Goal: Task Accomplishment & Management: Manage account settings

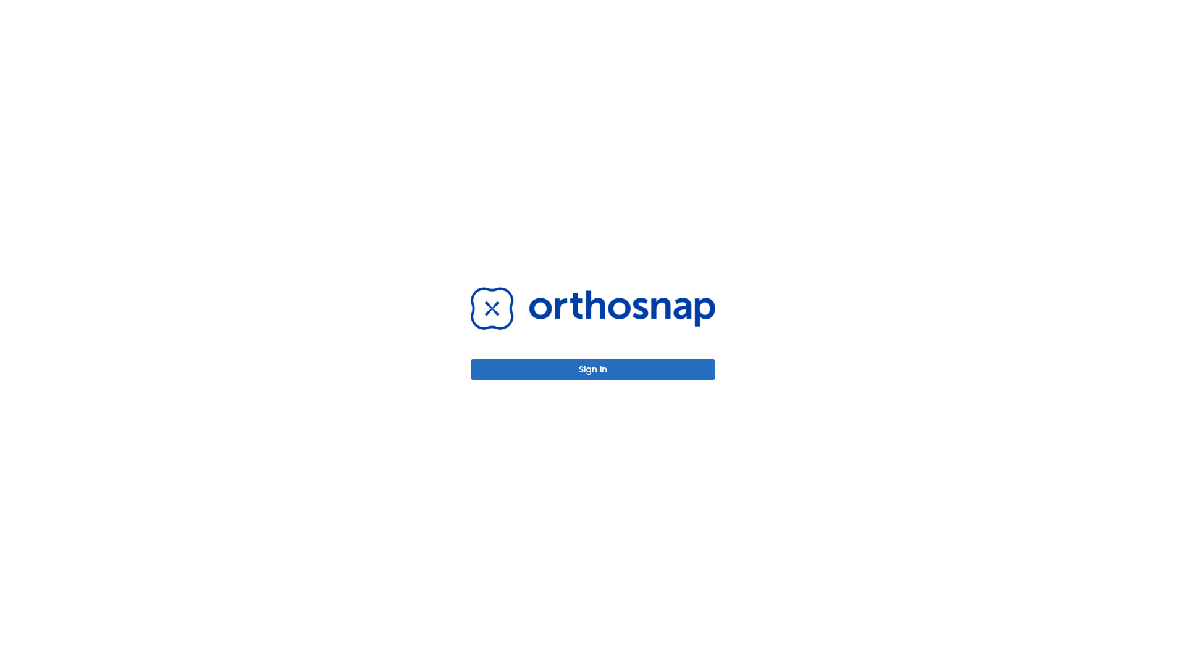
click at [593, 370] on button "Sign in" at bounding box center [593, 370] width 245 height 20
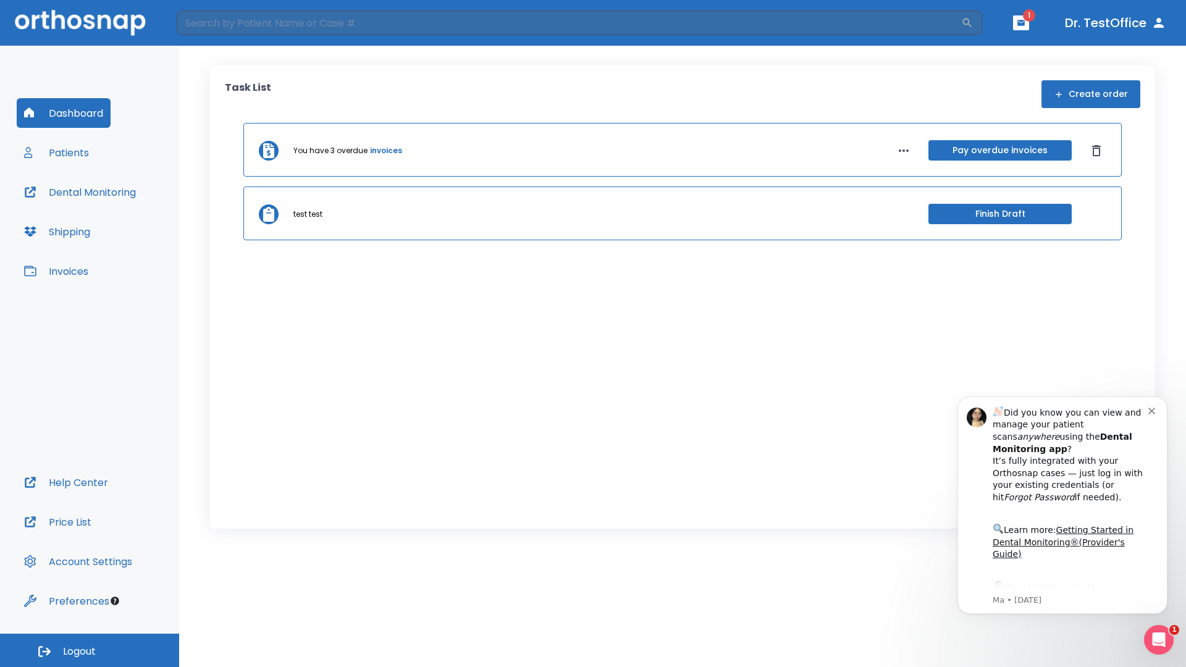
click at [90, 651] on span "Logout" at bounding box center [79, 652] width 33 height 14
